Goal: Transaction & Acquisition: Purchase product/service

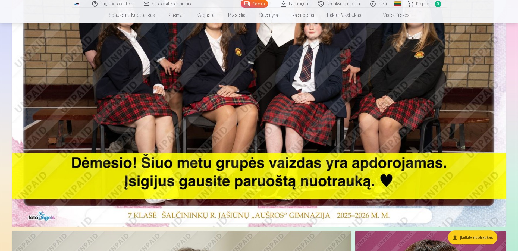
scroll to position [190, 0]
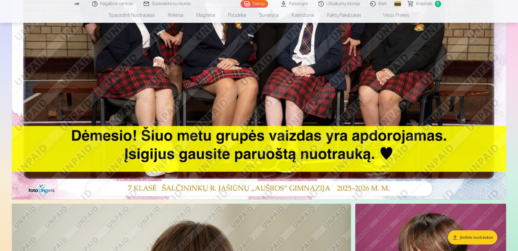
click at [473, 236] on button "Įkelkite nuotraukas" at bounding box center [472, 237] width 49 height 14
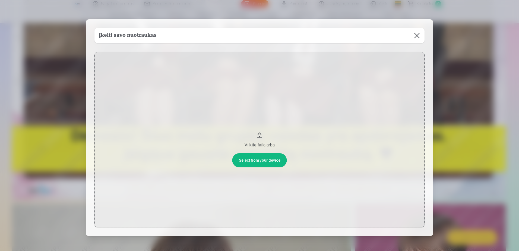
click at [416, 34] on button at bounding box center [417, 35] width 15 height 15
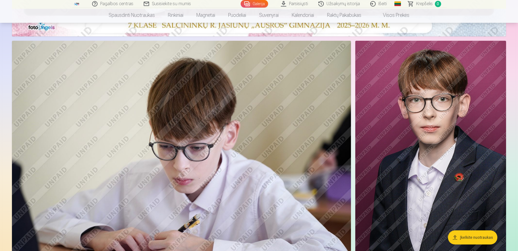
scroll to position [380, 0]
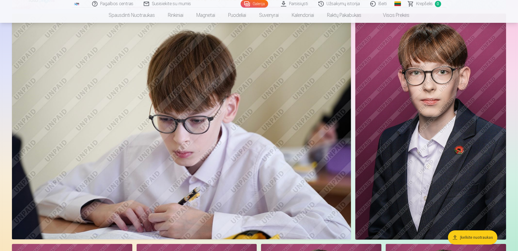
click at [432, 111] on img at bounding box center [430, 127] width 151 height 226
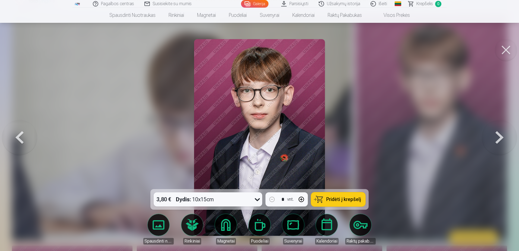
click at [302, 199] on button "button" at bounding box center [301, 199] width 13 height 13
click at [338, 199] on span "Pridėti į krepšelį" at bounding box center [344, 199] width 35 height 5
type input "*"
click at [508, 48] on button at bounding box center [506, 50] width 22 height 22
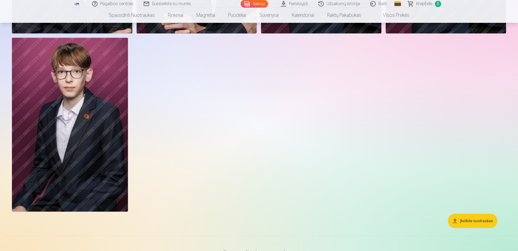
scroll to position [774, 0]
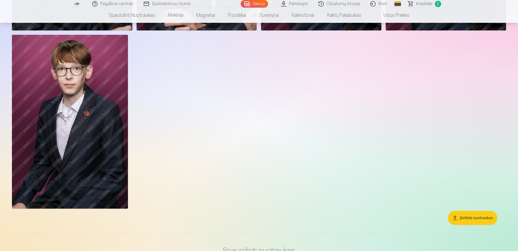
click at [96, 102] on img at bounding box center [70, 122] width 116 height 174
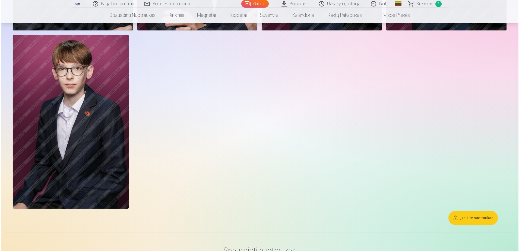
scroll to position [776, 0]
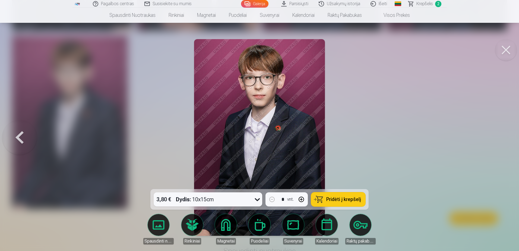
click at [337, 198] on span "Pridėti į krepšelį" at bounding box center [344, 199] width 35 height 5
click at [504, 51] on button at bounding box center [506, 50] width 22 height 22
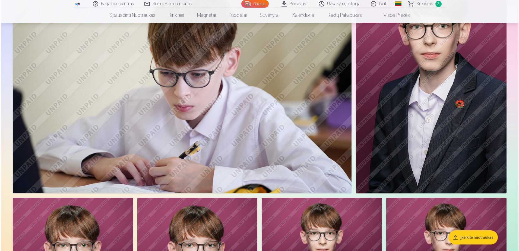
scroll to position [400, 0]
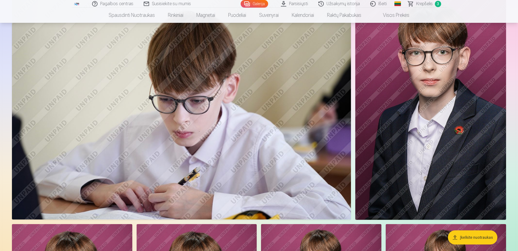
click at [243, 80] on img at bounding box center [181, 107] width 339 height 226
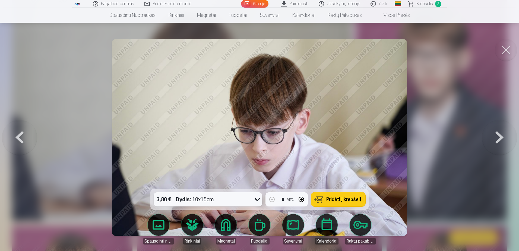
click at [259, 199] on icon at bounding box center [257, 199] width 5 height 3
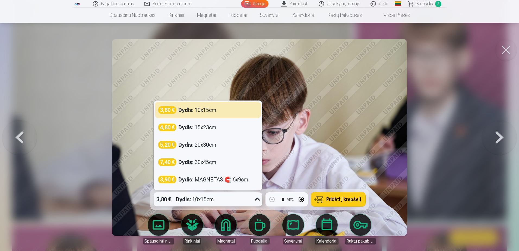
click at [339, 142] on img at bounding box center [259, 137] width 295 height 197
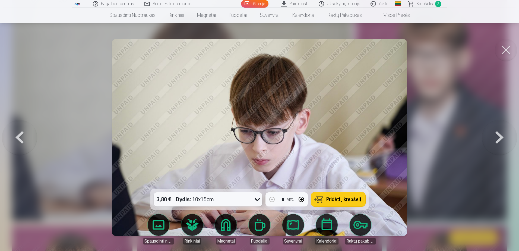
click at [506, 52] on button at bounding box center [506, 50] width 22 height 22
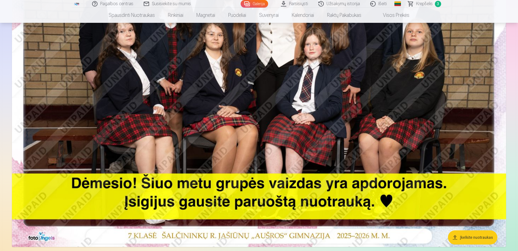
scroll to position [95, 0]
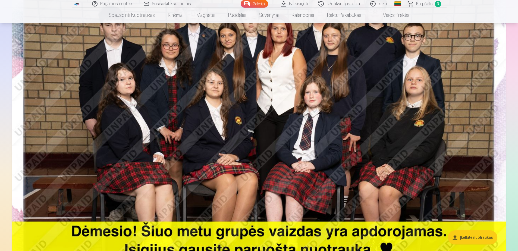
click at [365, 101] on img at bounding box center [259, 130] width 494 height 330
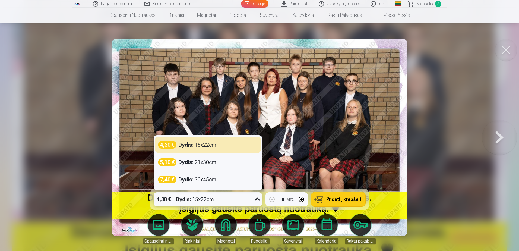
click at [258, 199] on icon at bounding box center [257, 199] width 9 height 9
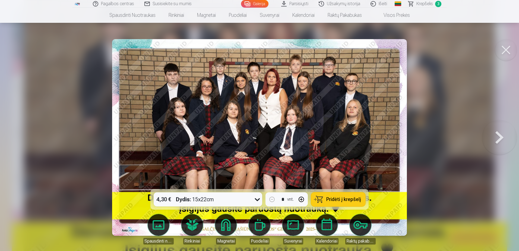
click at [335, 202] on span "Pridėti į krepšelį" at bounding box center [344, 199] width 35 height 5
click at [508, 53] on button at bounding box center [506, 50] width 22 height 22
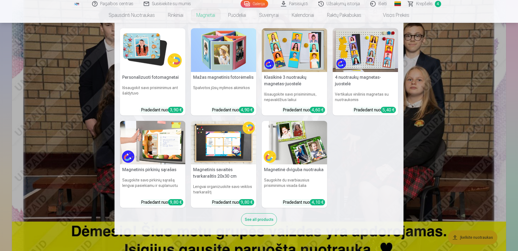
click at [206, 14] on link "Magnetai" at bounding box center [206, 15] width 32 height 15
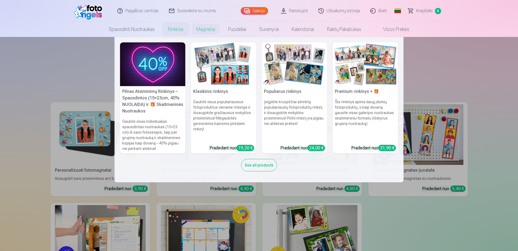
click at [170, 28] on link "Rinkiniai" at bounding box center [175, 29] width 29 height 15
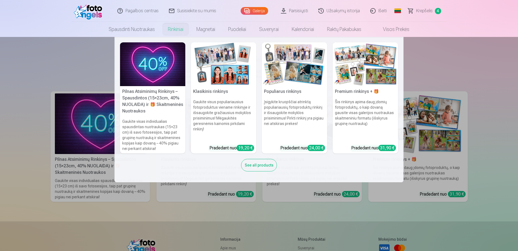
click at [223, 76] on img at bounding box center [223, 64] width 65 height 44
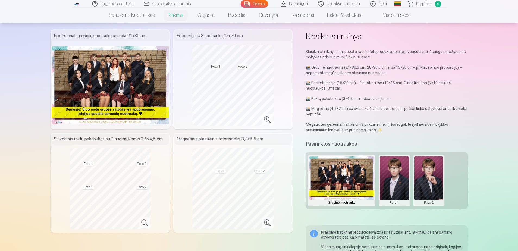
scroll to position [27, 0]
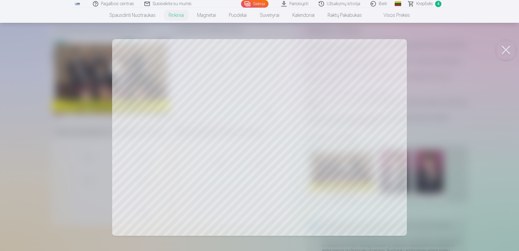
click at [504, 48] on button at bounding box center [506, 50] width 22 height 22
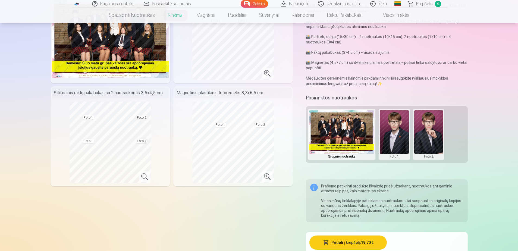
scroll to position [42, 0]
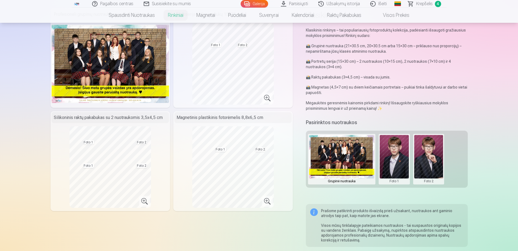
click at [439, 3] on span "4" at bounding box center [438, 4] width 6 height 6
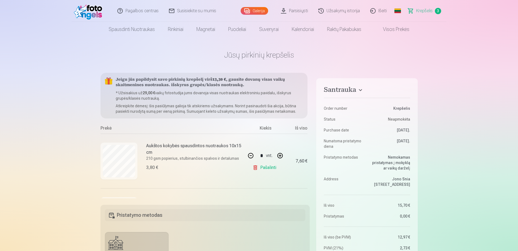
click at [262, 166] on link "Pašalinti" at bounding box center [266, 167] width 26 height 11
type input "*"
click at [263, 170] on link "Pašalinti" at bounding box center [266, 167] width 26 height 11
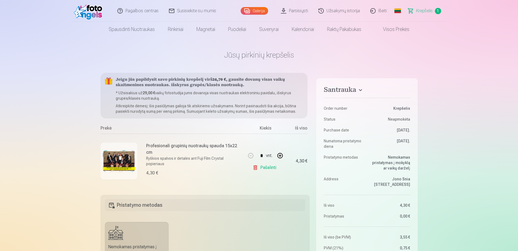
click at [264, 167] on link "Pašalinti" at bounding box center [266, 167] width 26 height 11
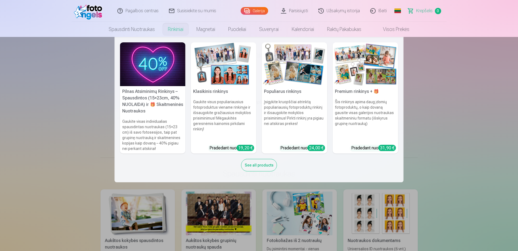
click at [174, 28] on link "Rinkiniai" at bounding box center [175, 29] width 29 height 15
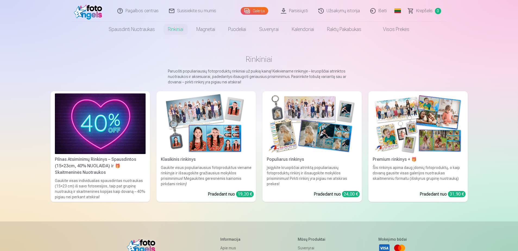
click at [226, 149] on img at bounding box center [206, 123] width 91 height 61
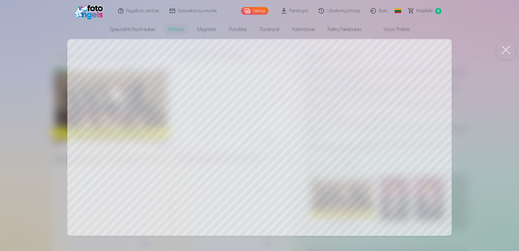
click at [504, 48] on button at bounding box center [506, 50] width 22 height 22
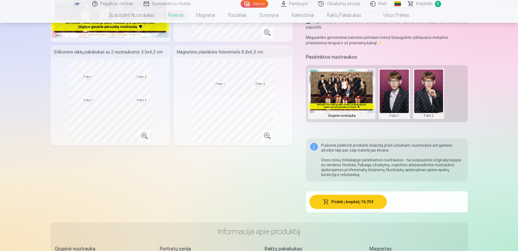
scroll to position [109, 0]
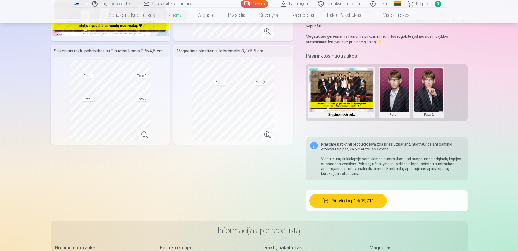
click at [338, 55] on h5 "Pasirinktos nuotraukos" at bounding box center [331, 56] width 51 height 8
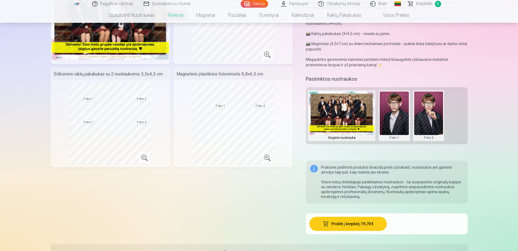
scroll to position [0, 0]
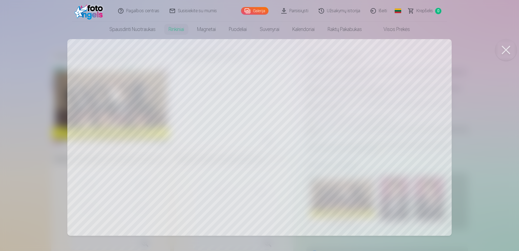
click at [505, 52] on button at bounding box center [506, 50] width 22 height 22
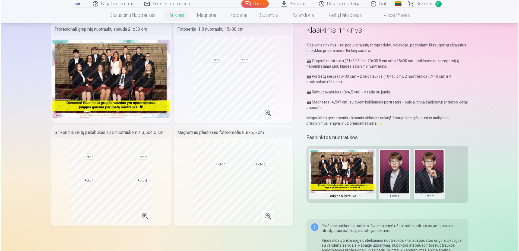
scroll to position [109, 0]
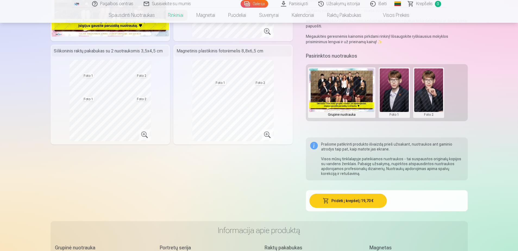
click at [347, 201] on button "Pridėti į krepšelį : 19,70 €" at bounding box center [347, 201] width 77 height 14
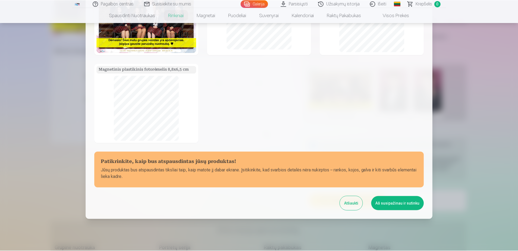
scroll to position [62, 0]
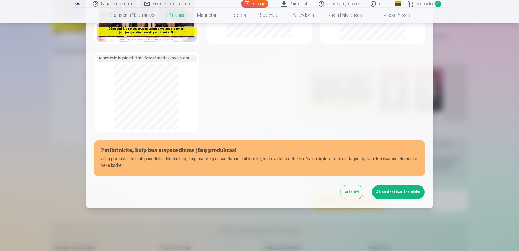
click at [356, 196] on button "Atšaukti" at bounding box center [352, 192] width 23 height 14
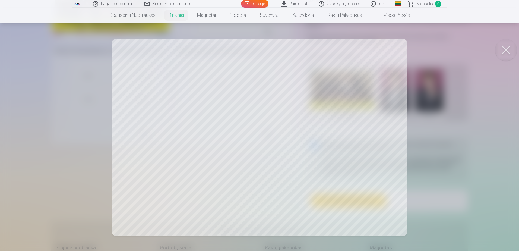
drag, startPoint x: 383, startPoint y: 220, endPoint x: 371, endPoint y: 210, distance: 15.2
click at [371, 210] on div at bounding box center [259, 125] width 519 height 251
click at [253, 137] on div at bounding box center [259, 125] width 519 height 251
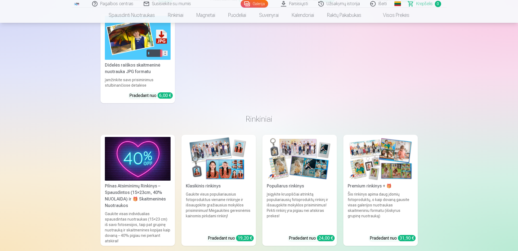
scroll to position [299, 0]
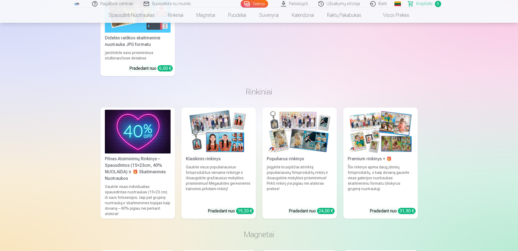
click at [296, 142] on img at bounding box center [300, 132] width 66 height 44
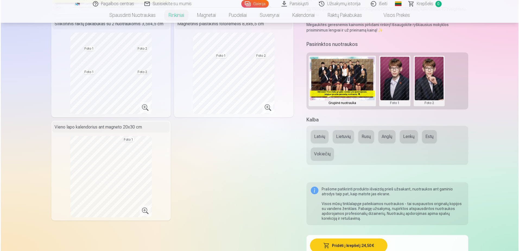
scroll to position [163, 0]
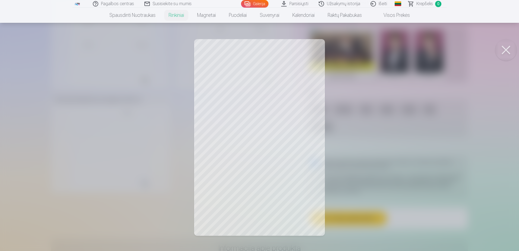
click at [507, 51] on button at bounding box center [506, 50] width 22 height 22
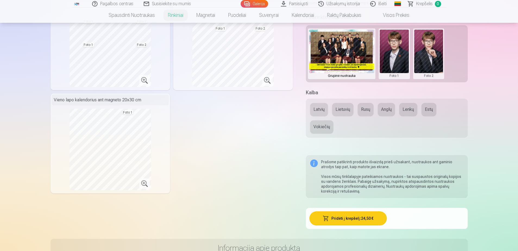
click at [317, 110] on button "Latvių" at bounding box center [319, 109] width 18 height 13
click at [346, 219] on button "Pridėti į krepšelį : 24,50 €" at bounding box center [347, 218] width 77 height 14
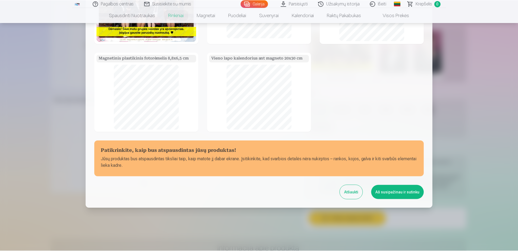
scroll to position [0, 0]
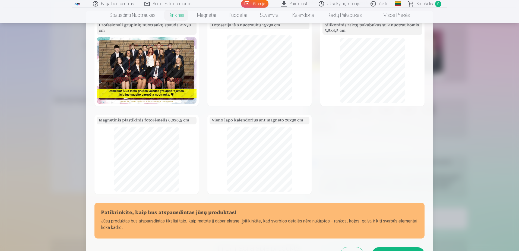
click at [486, 180] on div at bounding box center [259, 125] width 519 height 251
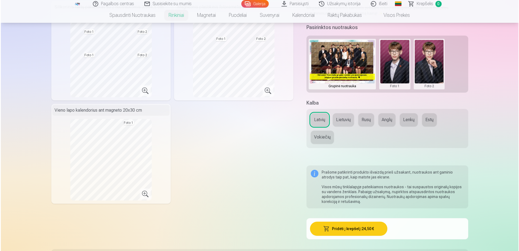
scroll to position [163, 0]
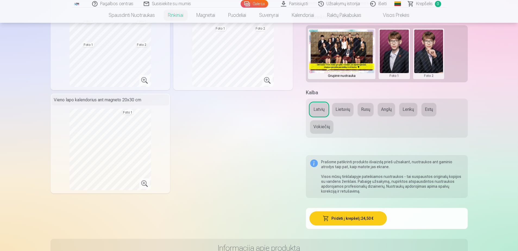
click at [353, 220] on button "Pridėti į krepšelį : 24,50 €" at bounding box center [347, 218] width 77 height 14
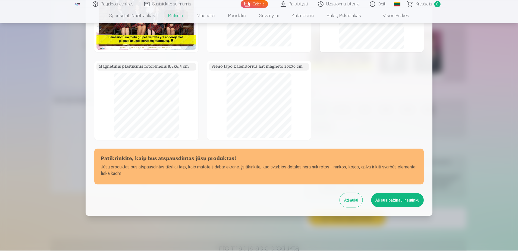
scroll to position [62, 0]
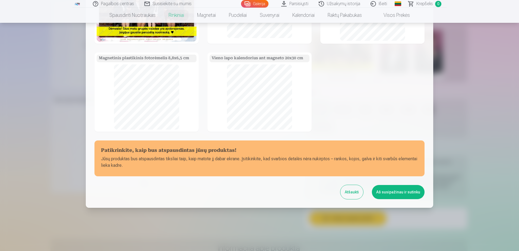
click at [391, 192] on button "Aš susipažinau ir sutinku" at bounding box center [398, 192] width 53 height 14
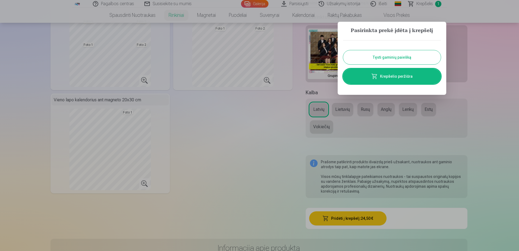
click at [379, 58] on button "Tęsti gaminių paiešką" at bounding box center [392, 57] width 98 height 14
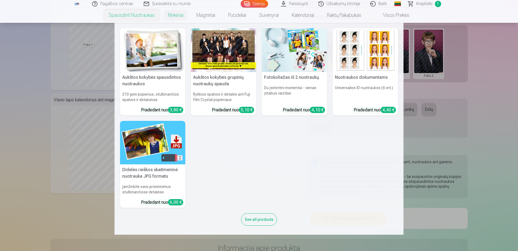
click at [141, 15] on link "Spausdinti nuotraukas" at bounding box center [131, 15] width 59 height 15
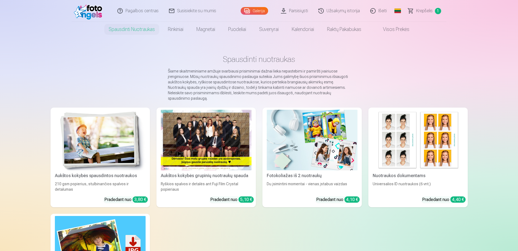
click at [261, 11] on link "Galerija" at bounding box center [254, 11] width 27 height 8
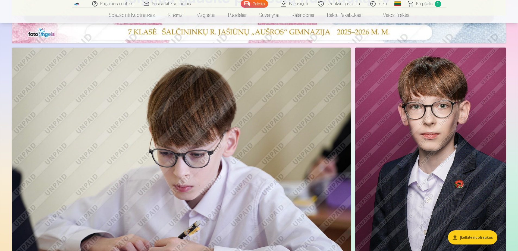
scroll to position [348, 0]
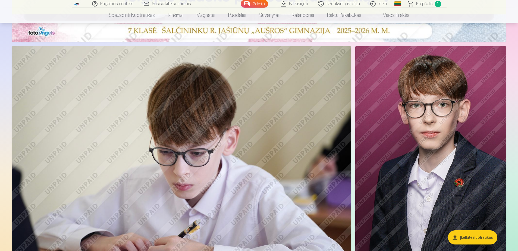
click at [419, 91] on img at bounding box center [430, 159] width 151 height 226
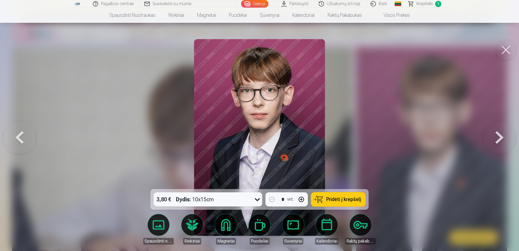
click at [338, 199] on span "Pridėti į krepšelį" at bounding box center [344, 199] width 35 height 5
click at [507, 48] on button at bounding box center [506, 50] width 22 height 22
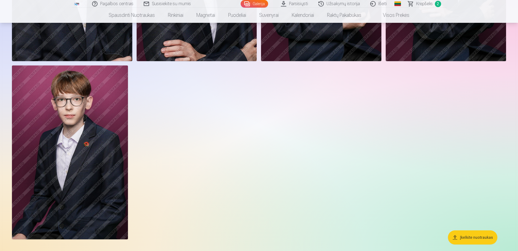
scroll to position [770, 0]
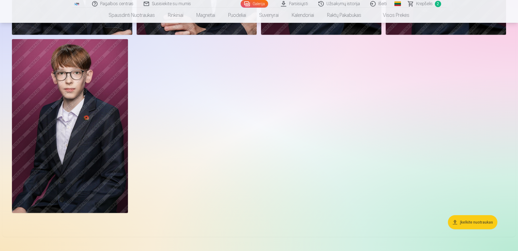
click at [69, 96] on img at bounding box center [70, 126] width 116 height 174
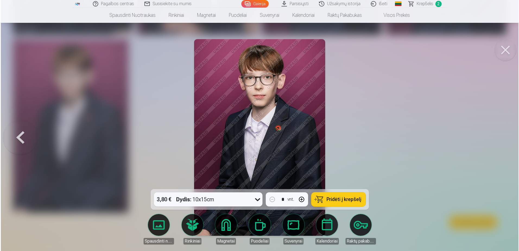
scroll to position [771, 0]
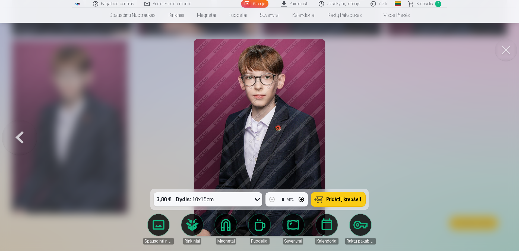
click at [343, 202] on span "Pridėti į krepšelį" at bounding box center [344, 199] width 35 height 5
click at [507, 55] on button at bounding box center [506, 50] width 22 height 22
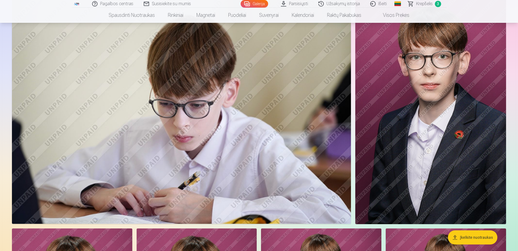
scroll to position [383, 0]
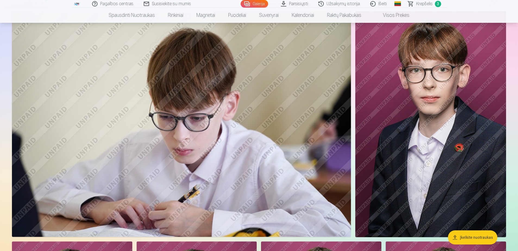
click at [199, 81] on img at bounding box center [181, 124] width 339 height 226
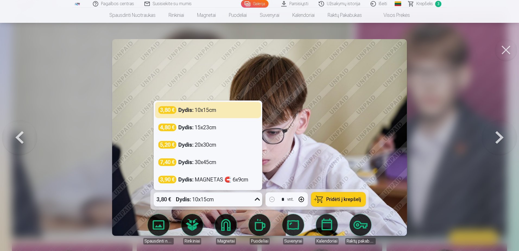
click at [257, 201] on icon at bounding box center [257, 199] width 9 height 9
click at [445, 128] on div at bounding box center [259, 125] width 519 height 251
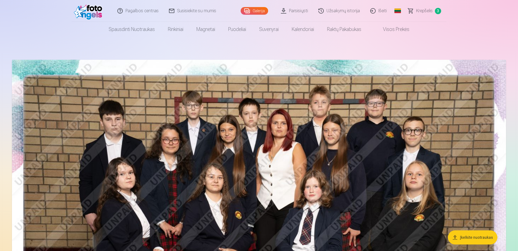
click at [418, 12] on span "Krepšelis" at bounding box center [424, 11] width 17 height 7
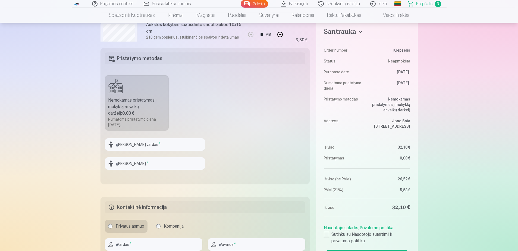
scroll to position [163, 0]
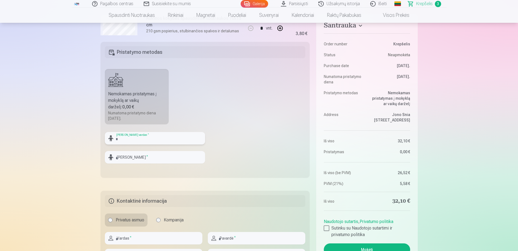
click at [124, 140] on input "text" at bounding box center [155, 138] width 100 height 12
type input "****"
click at [109, 173] on fieldset "Pristatymo metodas Nemokamas pristatymas į mokyklą ar vaikų darželį : 0,00 € Nu…" at bounding box center [205, 110] width 209 height 136
click at [132, 157] on input "text" at bounding box center [155, 157] width 100 height 12
type input "*******"
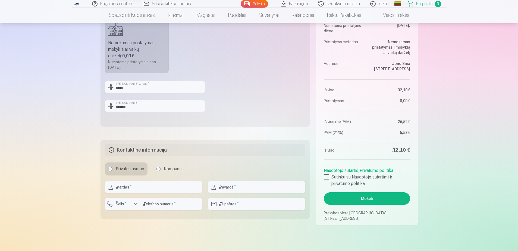
scroll to position [217, 0]
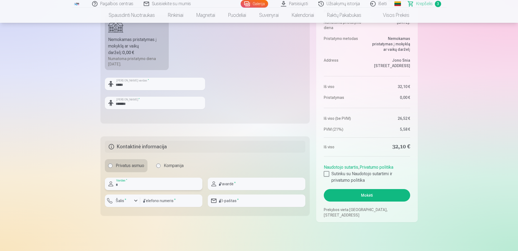
click at [133, 187] on input "text" at bounding box center [154, 184] width 98 height 12
type input "*****"
click at [221, 184] on input "text" at bounding box center [257, 184] width 98 height 12
type input "********"
click at [175, 201] on input "number" at bounding box center [171, 201] width 62 height 12
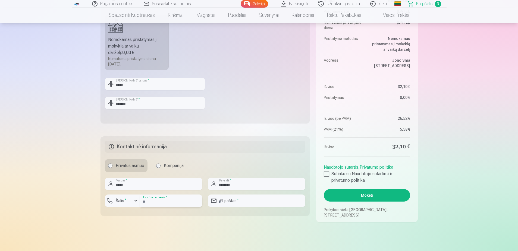
type input "*********"
click at [235, 197] on input "email" at bounding box center [257, 201] width 98 height 12
type input "**********"
click at [233, 239] on main "Jūsų pirkinių krepšelis Santrauka Order number Krepšelis Status Neapmokėta Purc…" at bounding box center [259, 34] width 317 height 429
click at [327, 175] on div at bounding box center [326, 173] width 5 height 5
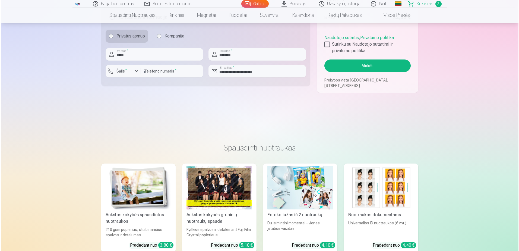
scroll to position [348, 0]
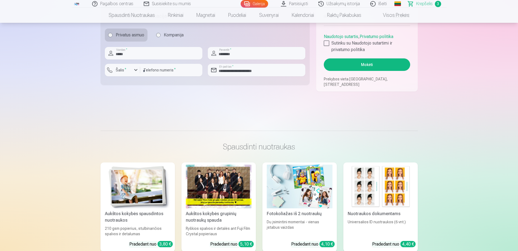
click at [359, 65] on button "Mokėti" at bounding box center [367, 64] width 86 height 12
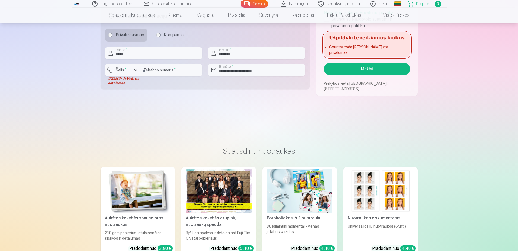
click at [125, 67] on sup "*" at bounding box center [126, 69] width 2 height 4
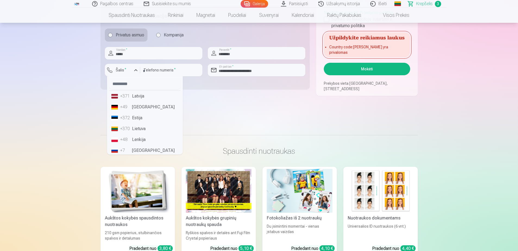
click at [136, 125] on li "+370 Lietuva" at bounding box center [144, 128] width 71 height 11
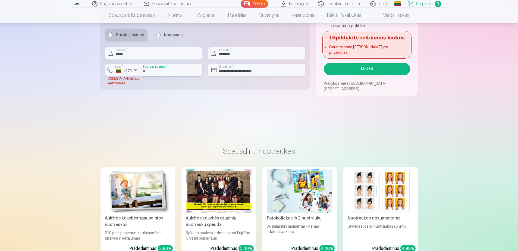
click at [145, 70] on input "*********" at bounding box center [171, 70] width 62 height 12
type input "********"
click at [365, 68] on button "Mokėti" at bounding box center [367, 69] width 86 height 12
